Goal: Subscribe to service/newsletter

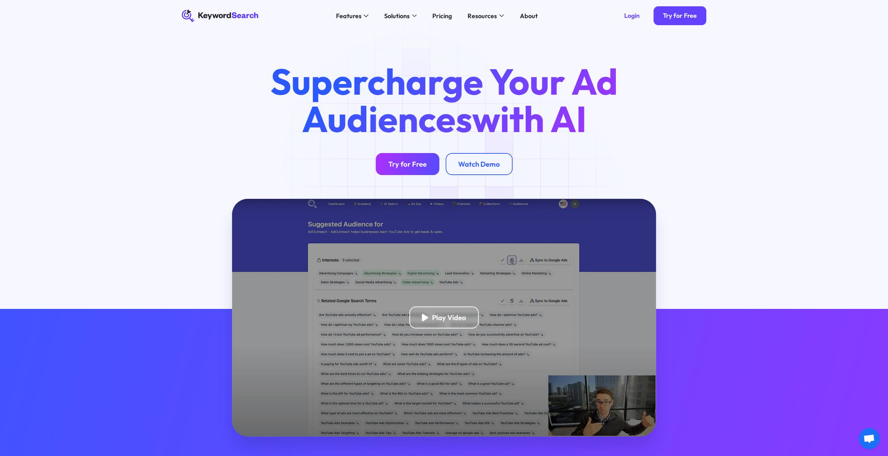
drag, startPoint x: 0, startPoint y: 0, endPoint x: 413, endPoint y: 161, distance: 442.9
click at [413, 161] on div "Try for Free" at bounding box center [408, 164] width 38 height 9
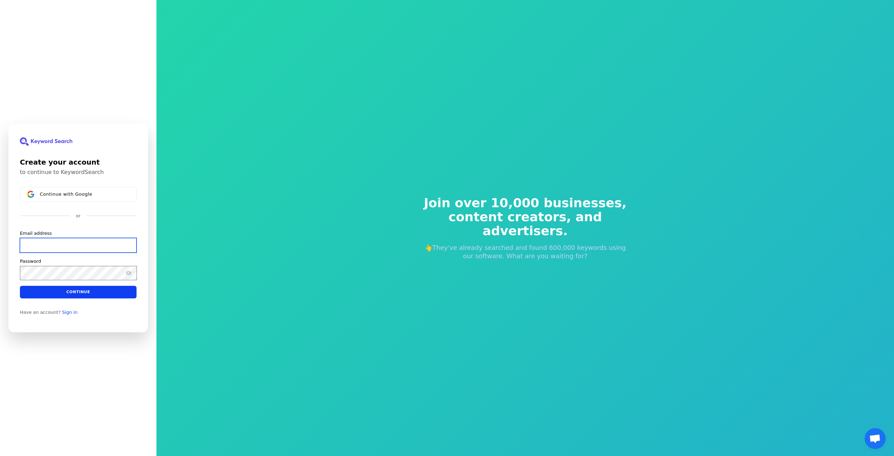
click at [49, 244] on input "Email address" at bounding box center [78, 245] width 117 height 15
click at [66, 191] on span "Continue with Google" at bounding box center [66, 194] width 52 height 6
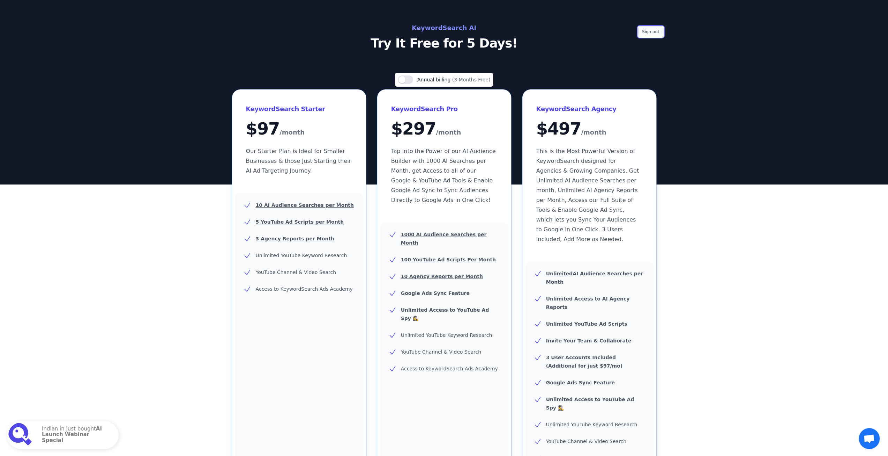
click at [656, 33] on button "Sign out" at bounding box center [650, 32] width 25 height 10
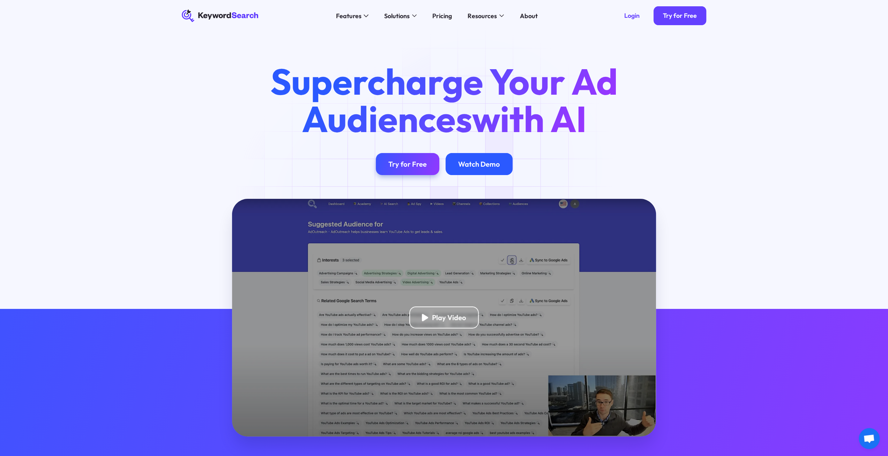
click at [479, 164] on div "Watch Demo" at bounding box center [479, 164] width 42 height 9
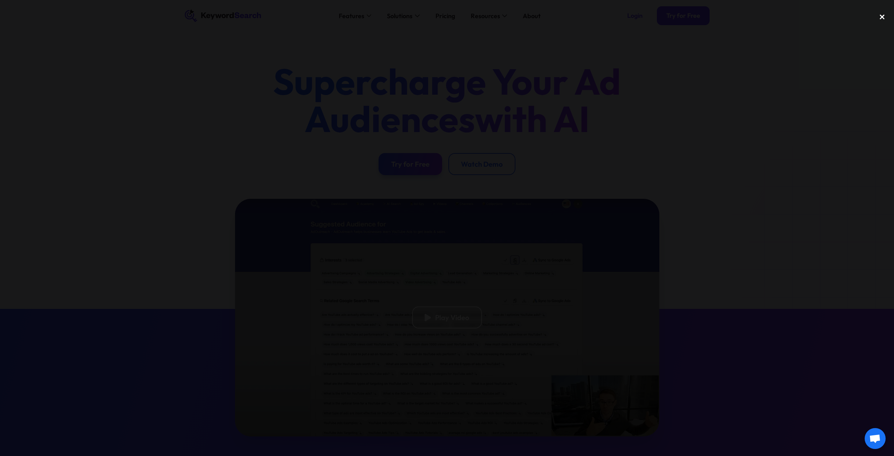
click at [885, 19] on div "close lightbox" at bounding box center [882, 16] width 24 height 15
